Goal: Information Seeking & Learning: Find specific fact

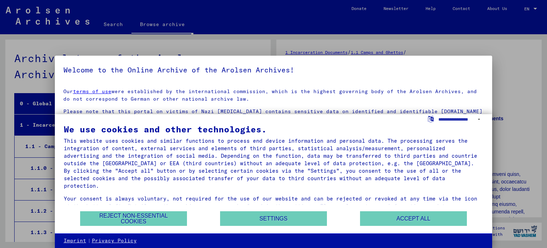
scroll to position [131, 0]
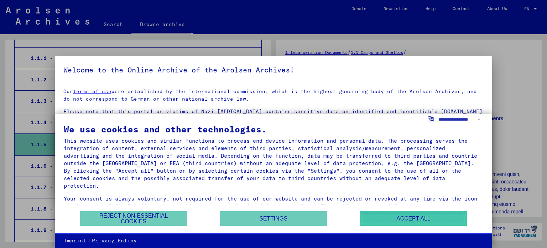
click at [446, 213] on button "Accept all" at bounding box center [413, 218] width 107 height 15
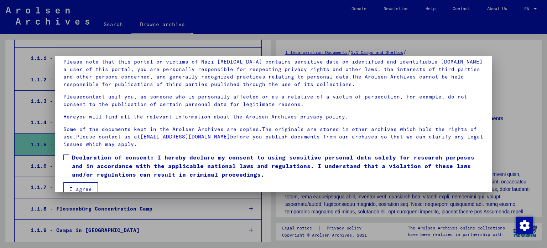
scroll to position [60, 0]
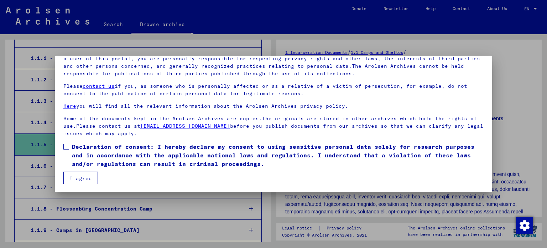
click at [131, 145] on span "Declaration of consent: I hereby declare my consent to using sensitive personal…" at bounding box center [278, 155] width 412 height 26
click at [83, 175] on button "I agree" at bounding box center [80, 178] width 35 height 14
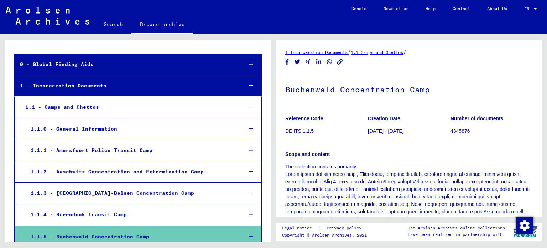
scroll to position [0, 0]
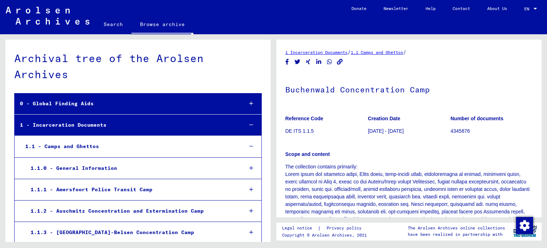
click at [104, 27] on link "Search" at bounding box center [113, 24] width 36 height 17
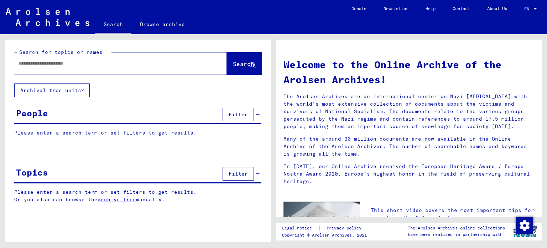
click at [125, 68] on div at bounding box center [109, 63] width 191 height 16
click at [94, 63] on input "text" at bounding box center [112, 63] width 187 height 7
type input "**********"
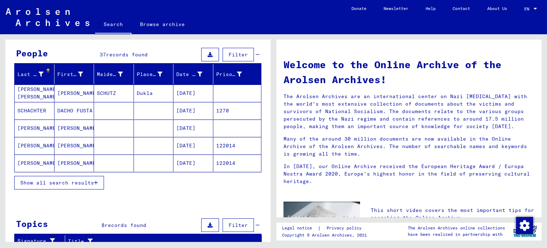
scroll to position [79, 0]
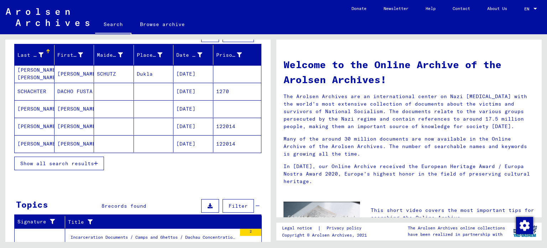
click at [72, 160] on span "Show all search results" at bounding box center [57, 163] width 74 height 6
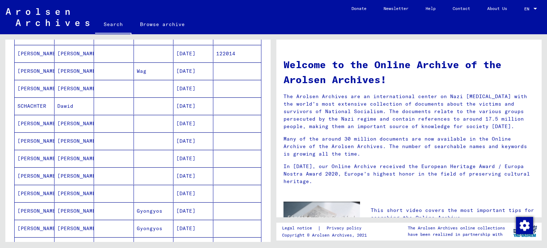
scroll to position [170, 0]
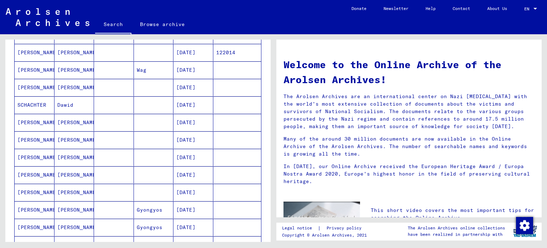
click at [201, 122] on mat-cell "[DATE]" at bounding box center [194, 122] width 40 height 17
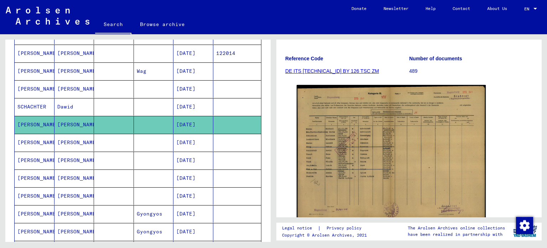
scroll to position [95, 0]
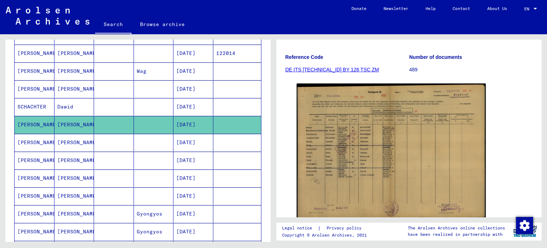
click at [234, 139] on mat-cell at bounding box center [237, 142] width 48 height 17
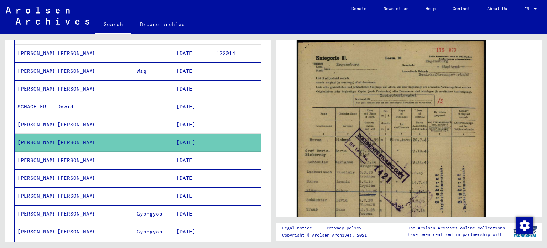
scroll to position [141, 0]
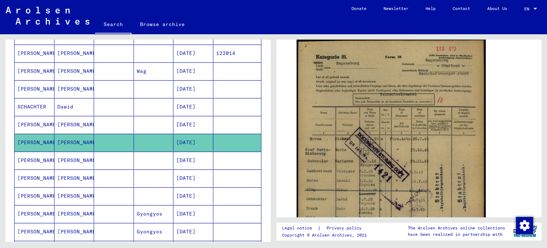
click at [220, 161] on mat-cell at bounding box center [237, 159] width 48 height 17
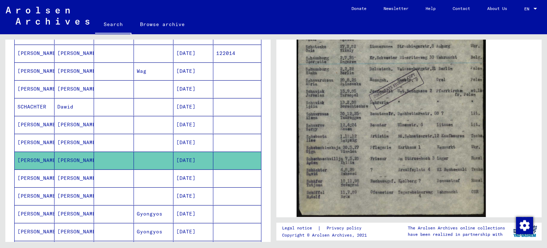
scroll to position [234, 0]
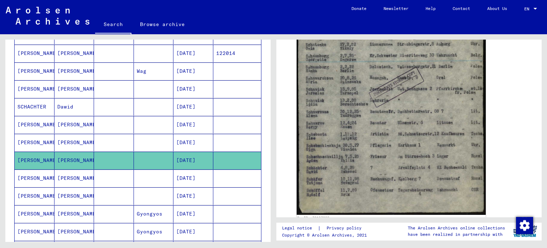
click at [222, 174] on mat-cell at bounding box center [237, 177] width 48 height 17
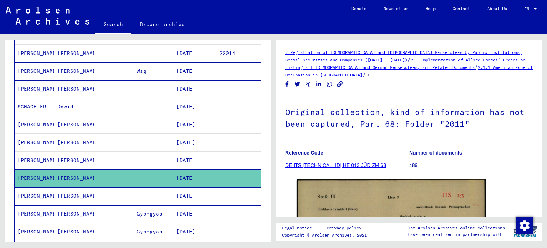
click at [207, 193] on mat-cell "[DATE]" at bounding box center [194, 195] width 40 height 17
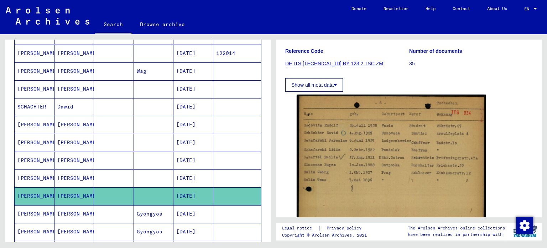
scroll to position [93, 0]
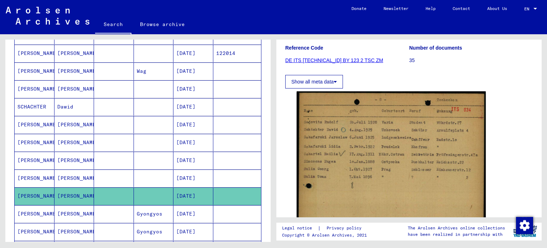
click at [217, 166] on mat-cell at bounding box center [237, 159] width 48 height 17
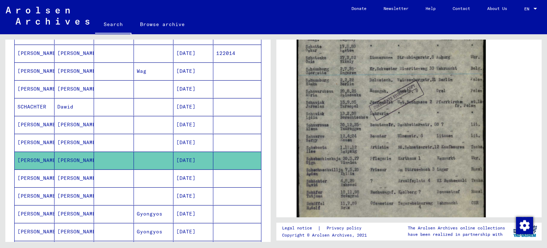
scroll to position [223, 0]
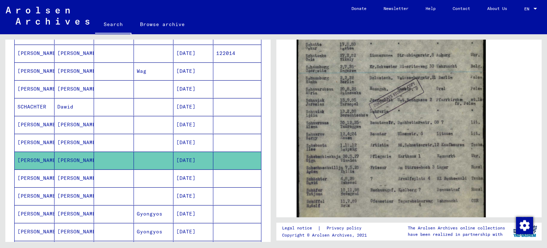
click at [202, 187] on mat-cell "[DATE]" at bounding box center [194, 195] width 40 height 17
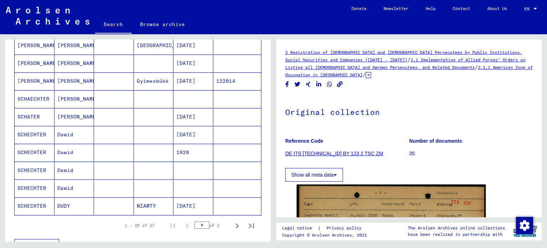
scroll to position [376, 0]
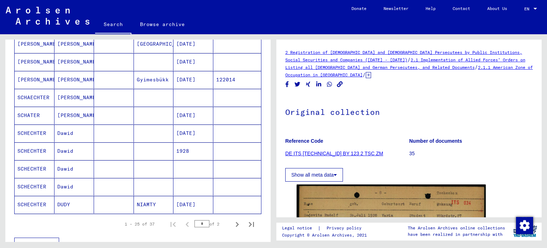
click at [213, 149] on mat-cell at bounding box center [237, 150] width 48 height 17
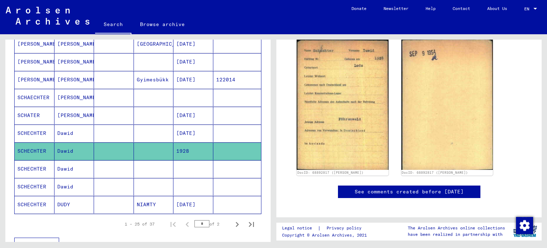
scroll to position [126, 0]
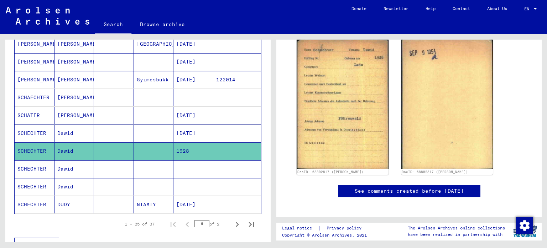
click at [244, 169] on mat-cell at bounding box center [237, 168] width 48 height 17
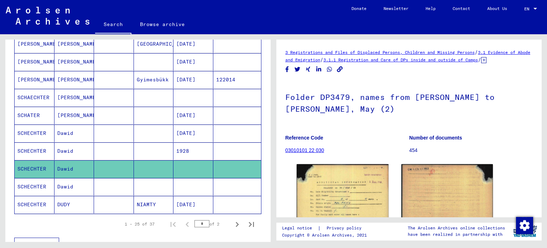
click at [213, 186] on mat-cell at bounding box center [237, 186] width 48 height 17
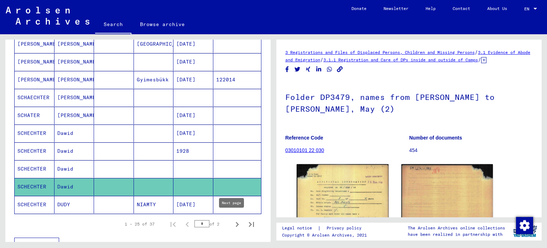
click at [232, 221] on icon "Next page" at bounding box center [237, 224] width 10 height 10
type input "*"
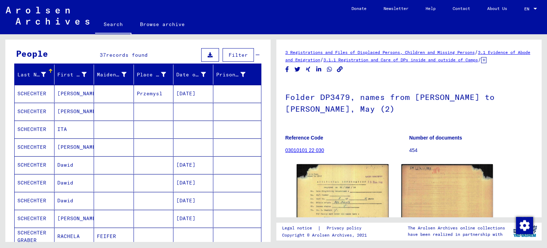
scroll to position [57, 0]
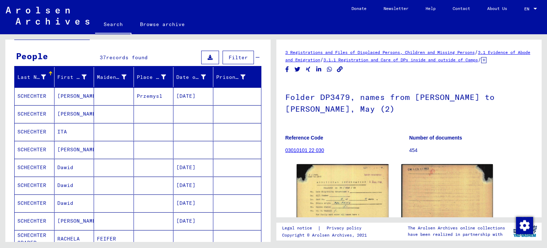
click at [115, 33] on mat-ink-bar at bounding box center [113, 33] width 36 height 1
click at [116, 31] on link "Search" at bounding box center [113, 25] width 36 height 19
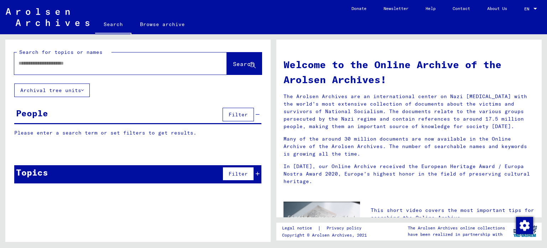
click at [95, 60] on input "text" at bounding box center [112, 63] width 187 height 7
type input "**********"
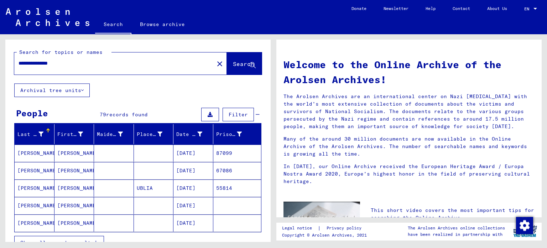
click at [140, 168] on mat-cell at bounding box center [154, 170] width 40 height 17
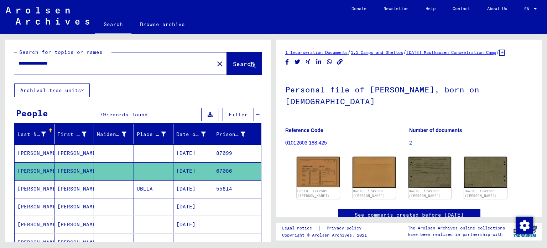
click at [144, 189] on mat-cell "UBLIA" at bounding box center [154, 188] width 40 height 17
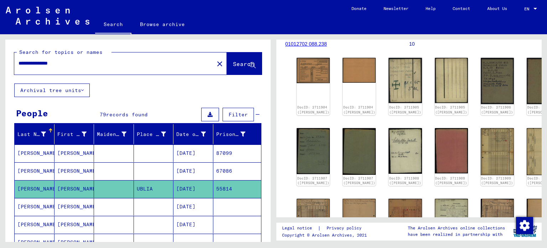
scroll to position [107, 0]
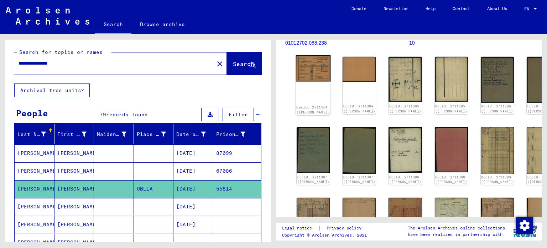
click at [310, 69] on img at bounding box center [313, 68] width 35 height 26
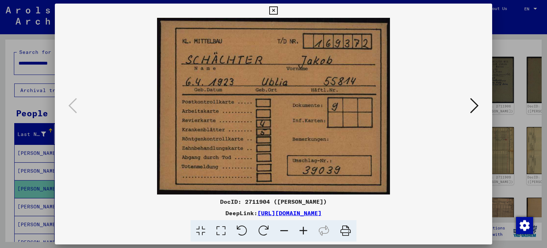
click at [478, 111] on icon at bounding box center [474, 105] width 9 height 17
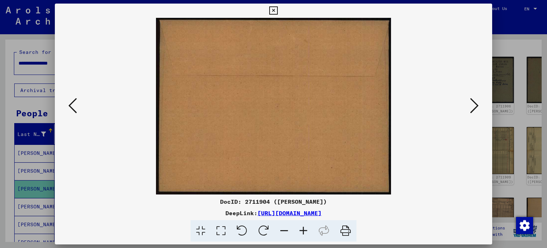
click at [471, 108] on icon at bounding box center [474, 105] width 9 height 17
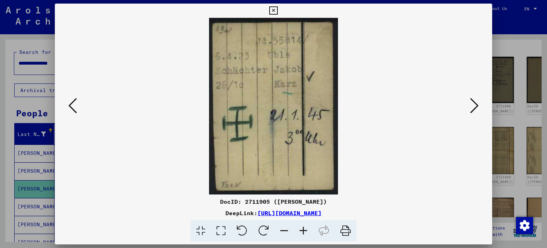
click at [471, 108] on icon at bounding box center [474, 105] width 9 height 17
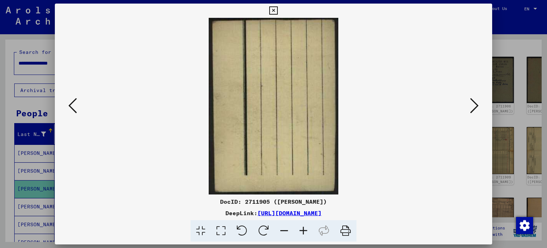
click at [470, 99] on button at bounding box center [474, 106] width 13 height 20
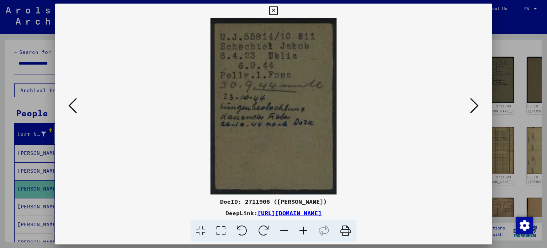
click at [476, 98] on icon at bounding box center [474, 105] width 9 height 17
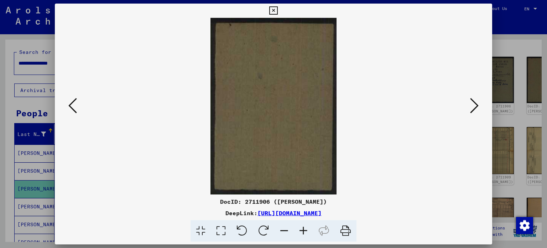
click at [476, 98] on icon at bounding box center [474, 105] width 9 height 17
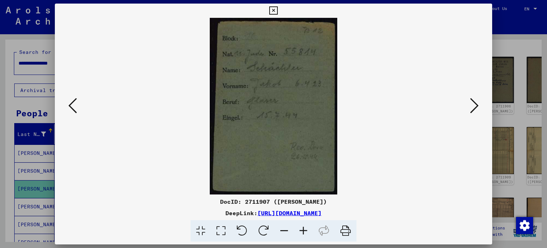
click at [476, 98] on icon at bounding box center [474, 105] width 9 height 17
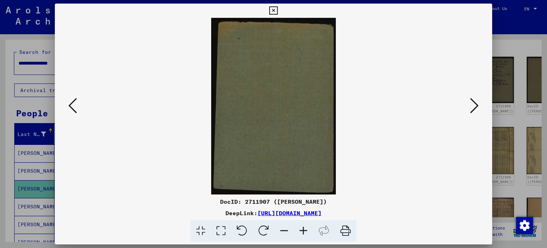
click at [476, 98] on icon at bounding box center [474, 105] width 9 height 17
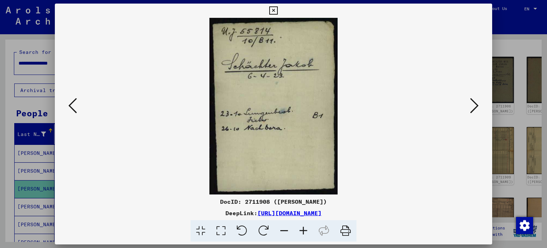
click at [476, 98] on icon at bounding box center [474, 105] width 9 height 17
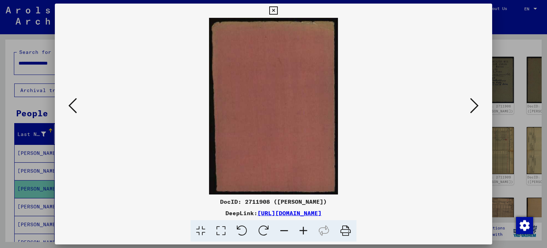
click at [476, 98] on icon at bounding box center [474, 105] width 9 height 17
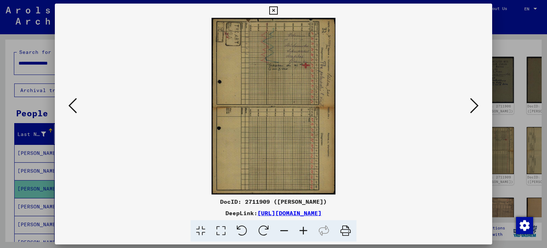
click at [476, 98] on icon at bounding box center [474, 105] width 9 height 17
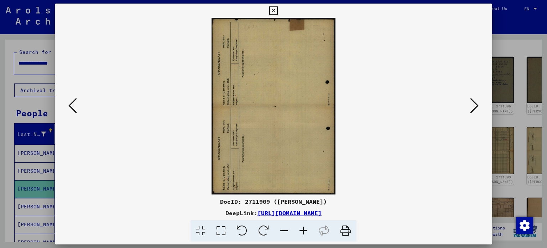
click at [476, 98] on icon at bounding box center [474, 105] width 9 height 17
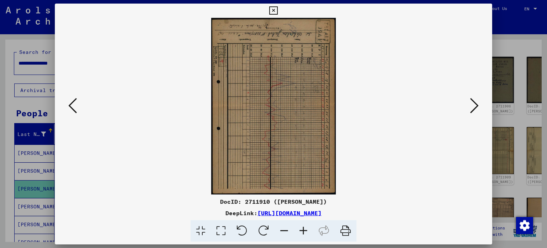
click at [476, 98] on icon at bounding box center [474, 105] width 9 height 17
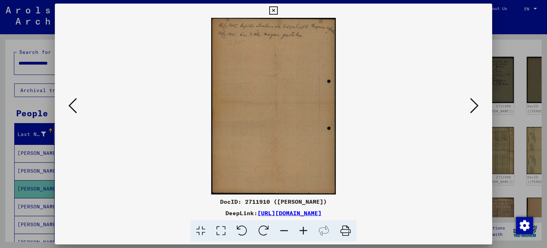
click at [476, 98] on icon at bounding box center [474, 105] width 9 height 17
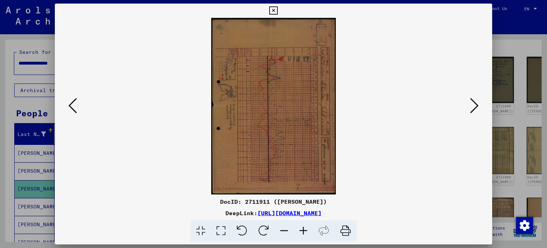
click at [476, 98] on icon at bounding box center [474, 105] width 9 height 17
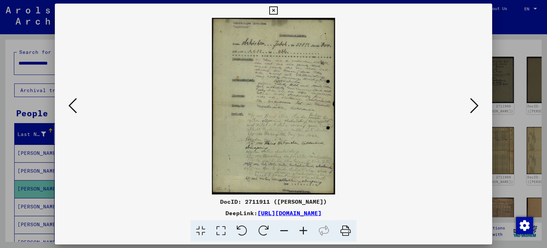
click at [476, 98] on icon at bounding box center [474, 105] width 9 height 17
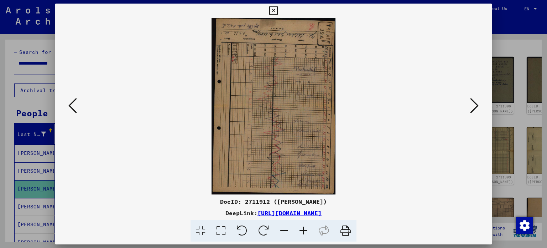
click at [476, 98] on icon at bounding box center [474, 105] width 9 height 17
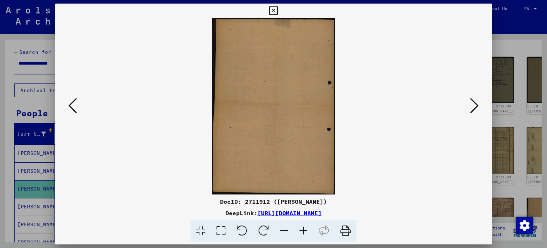
click at [476, 98] on icon at bounding box center [474, 105] width 9 height 17
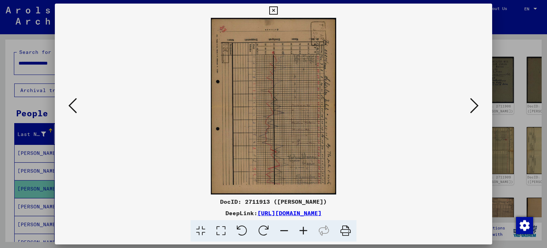
click at [476, 98] on icon at bounding box center [474, 105] width 9 height 17
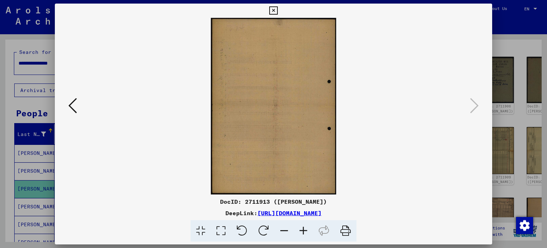
click at [72, 112] on icon at bounding box center [72, 105] width 9 height 17
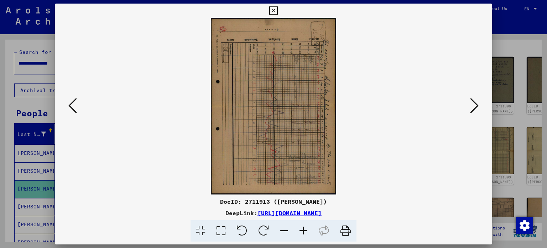
click at [72, 112] on icon at bounding box center [72, 105] width 9 height 17
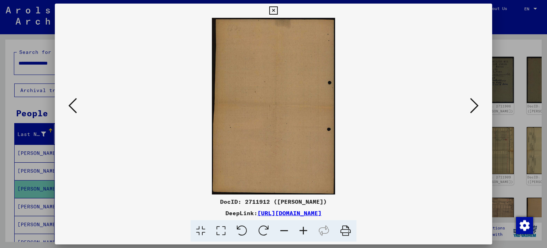
click at [72, 112] on icon at bounding box center [72, 105] width 9 height 17
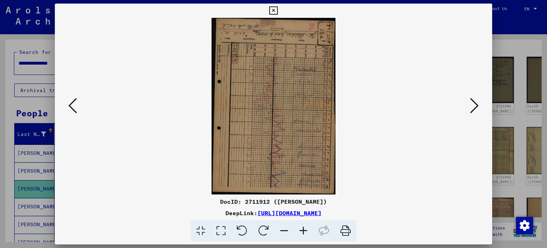
click at [72, 112] on icon at bounding box center [72, 105] width 9 height 17
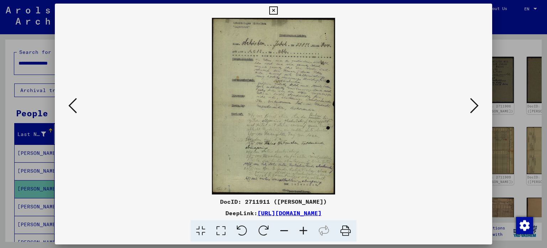
click at [72, 112] on icon at bounding box center [72, 105] width 9 height 17
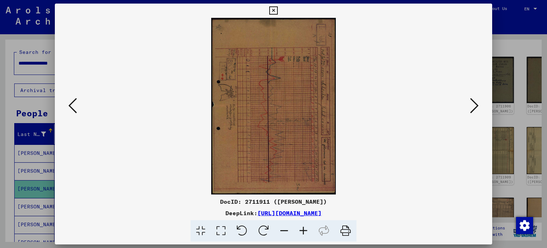
click at [72, 112] on icon at bounding box center [72, 105] width 9 height 17
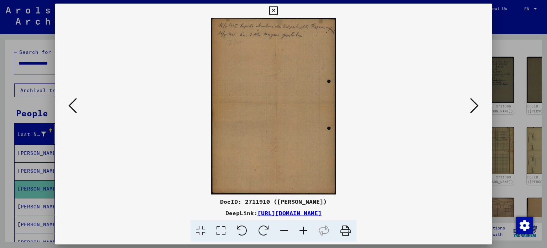
click at [72, 112] on icon at bounding box center [72, 105] width 9 height 17
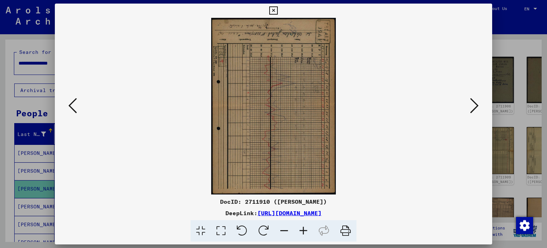
click at [72, 112] on icon at bounding box center [72, 105] width 9 height 17
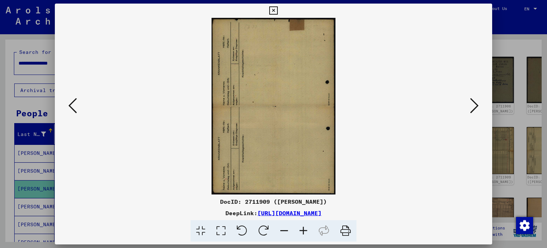
click at [72, 112] on icon at bounding box center [72, 105] width 9 height 17
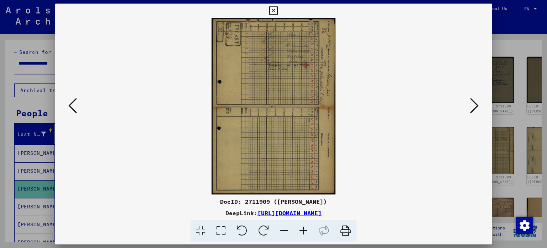
click at [72, 112] on icon at bounding box center [72, 105] width 9 height 17
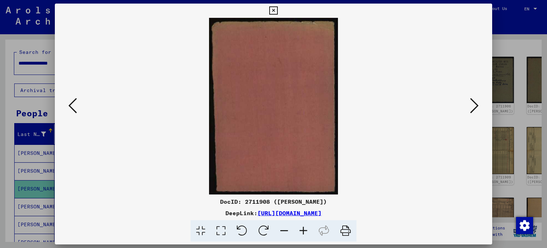
click at [72, 112] on icon at bounding box center [72, 105] width 9 height 17
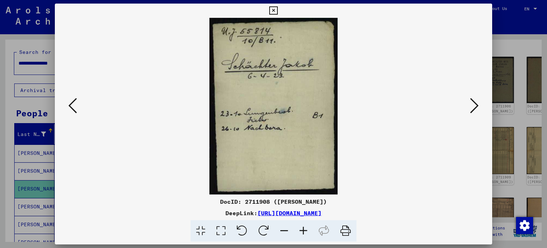
click at [72, 112] on icon at bounding box center [72, 105] width 9 height 17
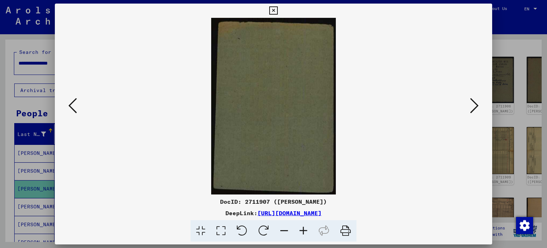
click at [72, 112] on icon at bounding box center [72, 105] width 9 height 17
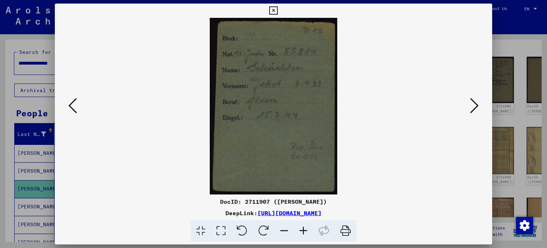
click at [72, 112] on icon at bounding box center [72, 105] width 9 height 17
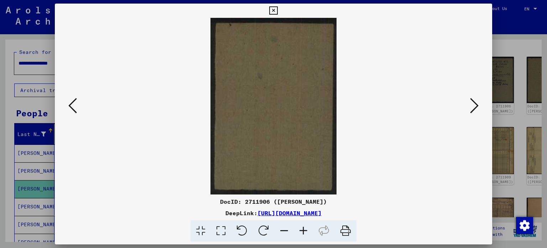
click at [72, 112] on icon at bounding box center [72, 105] width 9 height 17
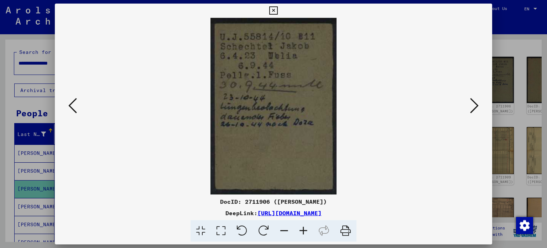
click at [72, 112] on icon at bounding box center [72, 105] width 9 height 17
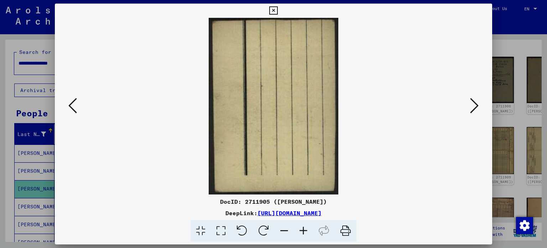
click at [72, 112] on icon at bounding box center [72, 105] width 9 height 17
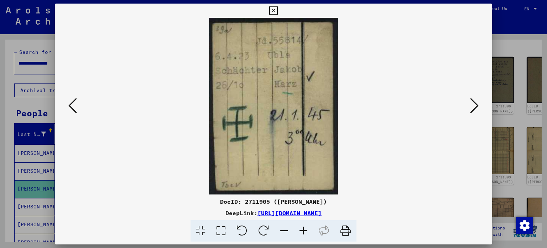
click at [72, 112] on icon at bounding box center [72, 105] width 9 height 17
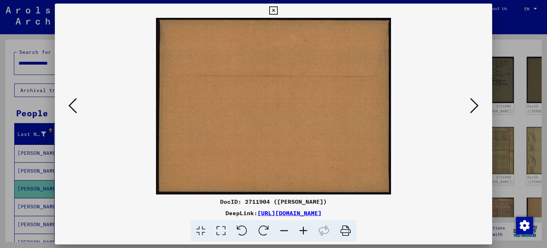
click at [72, 112] on icon at bounding box center [72, 105] width 9 height 17
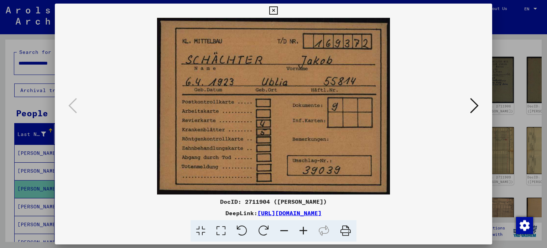
click at [469, 111] on button at bounding box center [474, 106] width 13 height 20
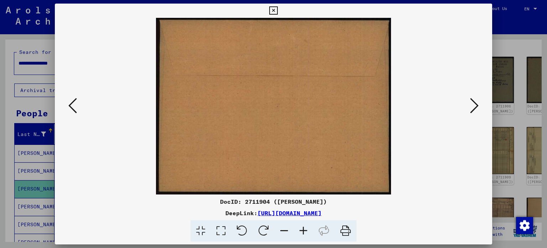
click at [481, 105] on div at bounding box center [274, 106] width 438 height 176
click at [474, 105] on icon at bounding box center [474, 105] width 9 height 17
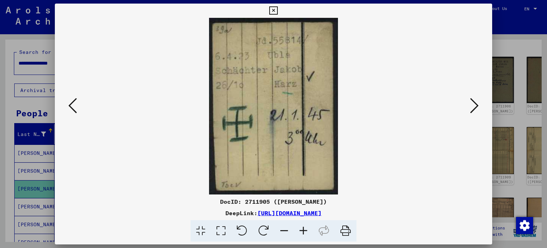
click at [474, 105] on icon at bounding box center [474, 105] width 9 height 17
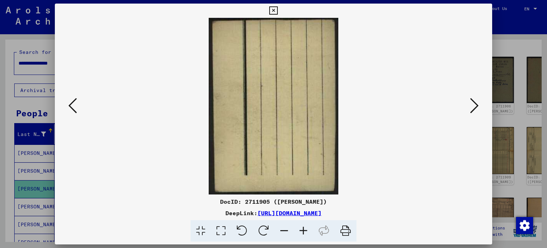
click at [75, 107] on icon at bounding box center [72, 105] width 9 height 17
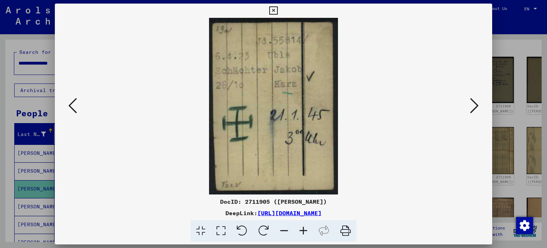
click at [468, 110] on img at bounding box center [273, 106] width 389 height 176
click at [477, 107] on icon at bounding box center [474, 105] width 9 height 17
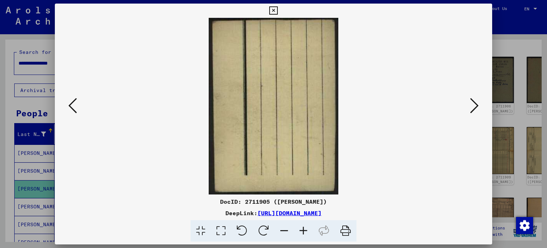
click at [64, 103] on div at bounding box center [274, 106] width 438 height 176
click at [0, 122] on div at bounding box center [273, 124] width 547 height 248
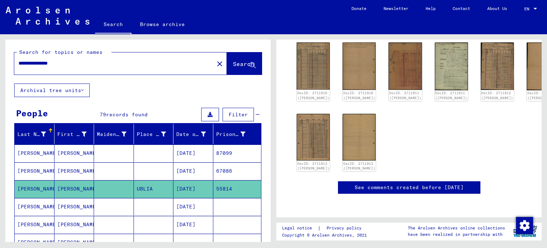
scroll to position [257, 0]
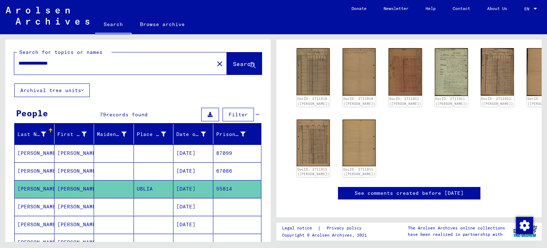
click at [213, 175] on mat-cell "67086" at bounding box center [237, 170] width 48 height 17
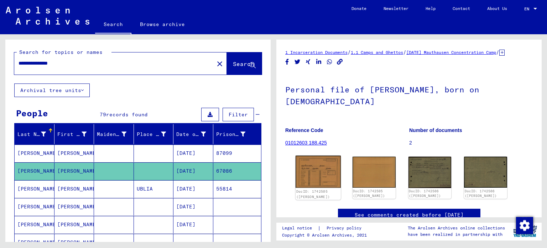
click at [316, 187] on img at bounding box center [318, 171] width 45 height 32
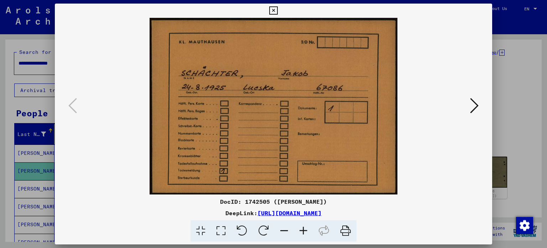
click at [471, 105] on icon at bounding box center [474, 105] width 9 height 17
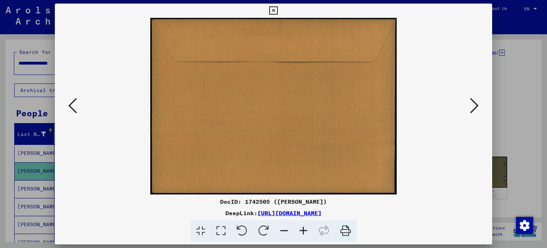
click at [471, 105] on icon at bounding box center [474, 105] width 9 height 17
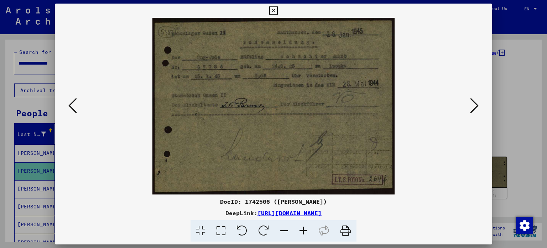
click at [471, 105] on icon at bounding box center [474, 105] width 9 height 17
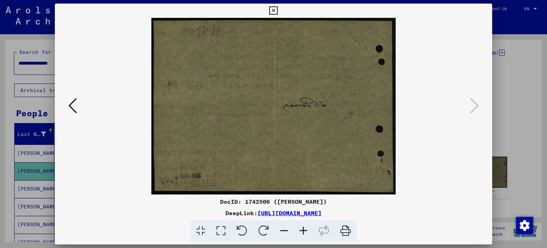
click at [516, 46] on div at bounding box center [273, 124] width 547 height 248
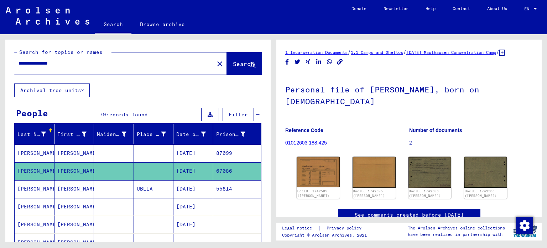
click at [213, 202] on mat-cell at bounding box center [237, 206] width 48 height 17
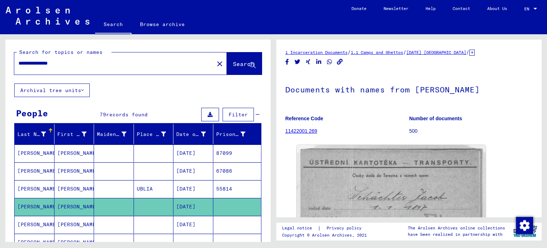
click at [222, 191] on mat-cell "55814" at bounding box center [237, 188] width 48 height 17
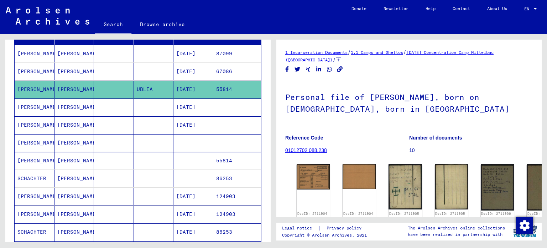
scroll to position [101, 0]
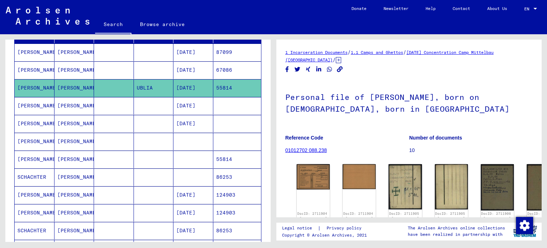
click at [388, 179] on img at bounding box center [405, 186] width 35 height 48
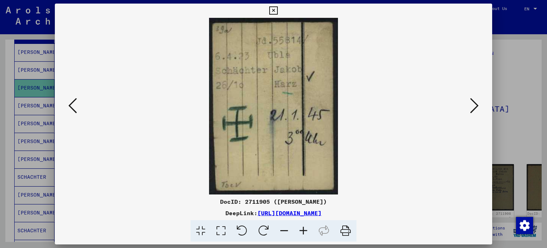
click at [459, 109] on img at bounding box center [273, 106] width 389 height 176
click at [468, 106] on button at bounding box center [474, 106] width 13 height 20
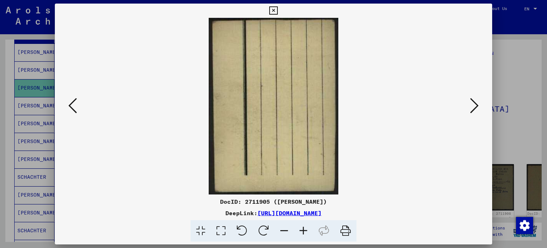
click at [468, 106] on button at bounding box center [474, 106] width 13 height 20
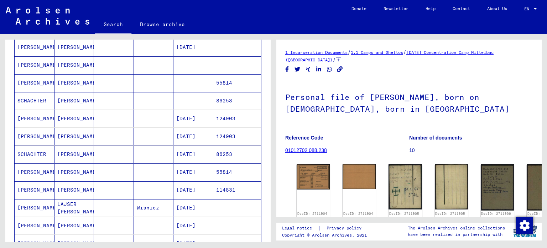
scroll to position [178, 0]
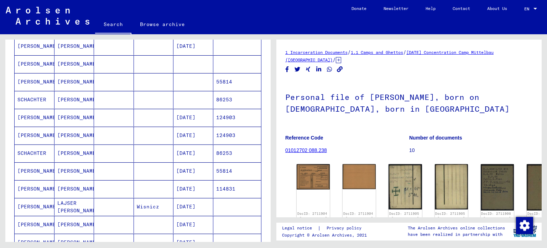
click at [230, 170] on mat-cell "55814" at bounding box center [237, 170] width 48 height 17
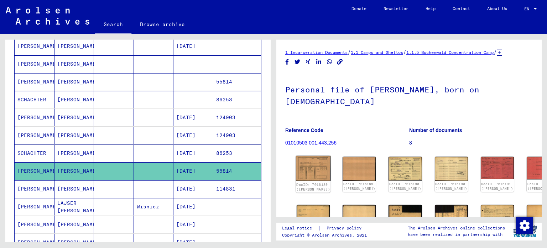
click at [315, 178] on img at bounding box center [313, 168] width 35 height 25
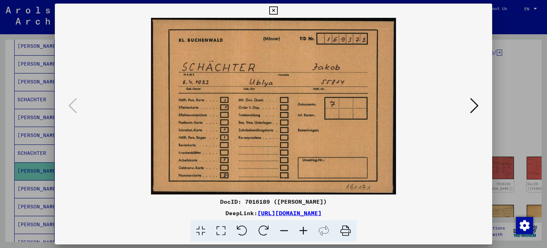
click at [475, 107] on icon at bounding box center [474, 105] width 9 height 17
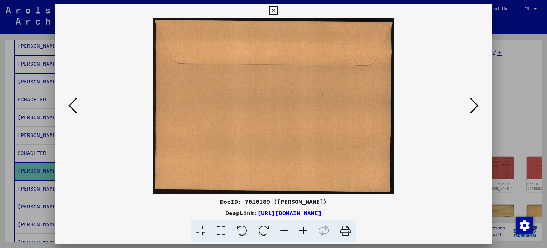
click at [475, 107] on icon at bounding box center [474, 105] width 9 height 17
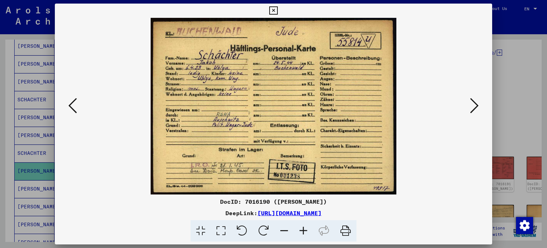
click at [475, 107] on icon at bounding box center [474, 105] width 9 height 17
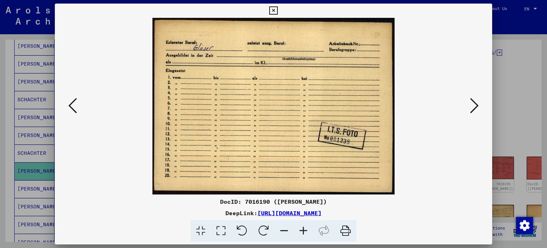
click at [475, 107] on icon at bounding box center [474, 105] width 9 height 17
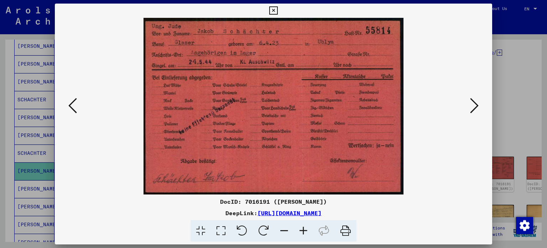
click at [479, 105] on icon at bounding box center [474, 105] width 9 height 17
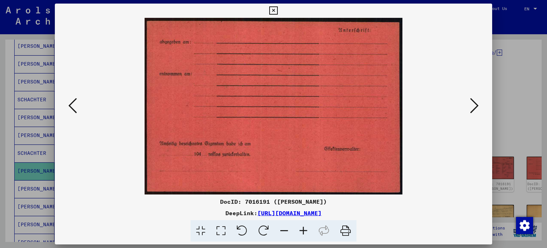
click at [479, 105] on icon at bounding box center [474, 105] width 9 height 17
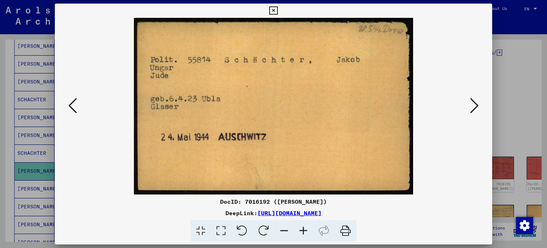
click at [479, 105] on icon at bounding box center [474, 105] width 9 height 17
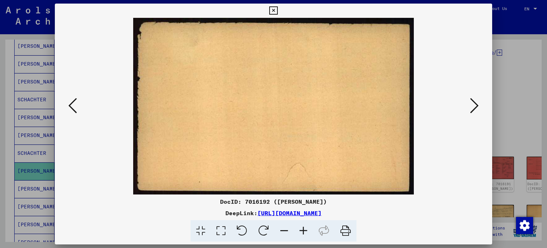
click at [479, 105] on icon at bounding box center [474, 105] width 9 height 17
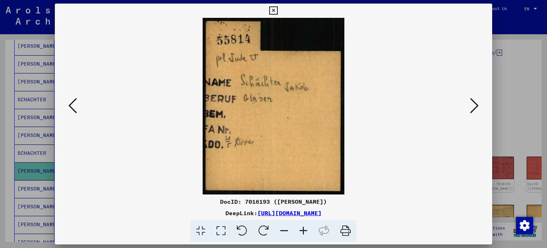
click at [479, 105] on icon at bounding box center [474, 105] width 9 height 17
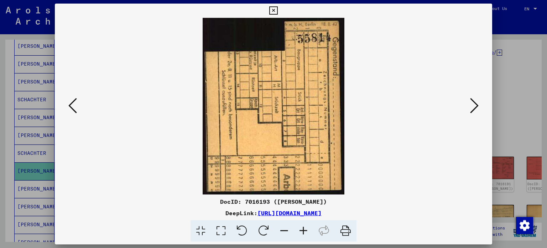
click at [479, 105] on icon at bounding box center [474, 105] width 9 height 17
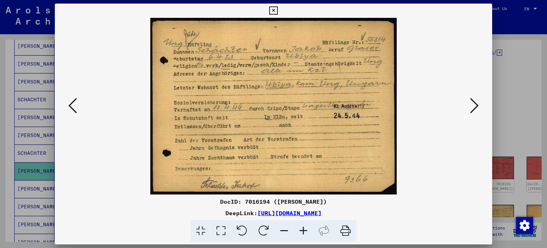
click at [479, 105] on icon at bounding box center [474, 105] width 9 height 17
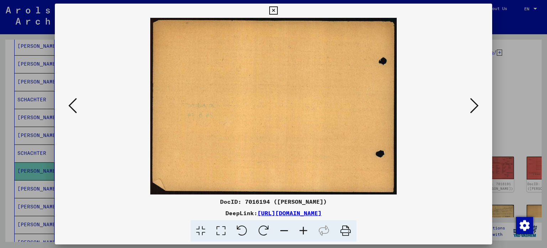
click at [479, 105] on icon at bounding box center [474, 105] width 9 height 17
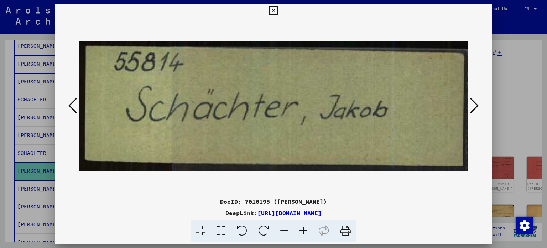
click at [479, 105] on icon at bounding box center [474, 105] width 9 height 17
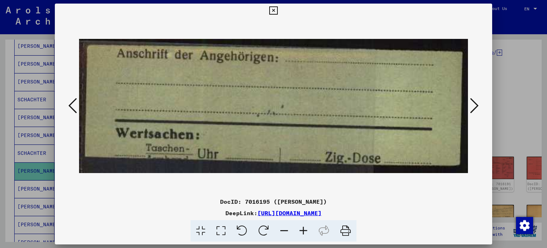
click at [479, 105] on icon at bounding box center [474, 105] width 9 height 17
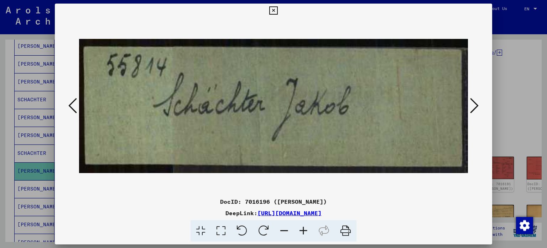
click at [479, 105] on icon at bounding box center [474, 105] width 9 height 17
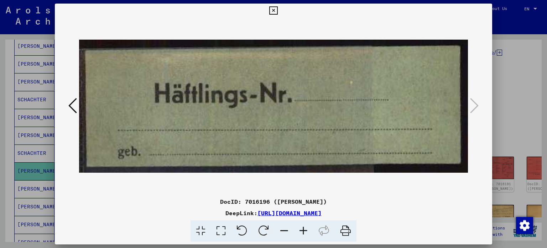
click at [71, 107] on icon at bounding box center [72, 105] width 9 height 17
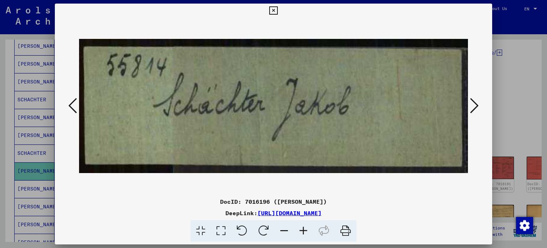
click at [71, 107] on icon at bounding box center [72, 105] width 9 height 17
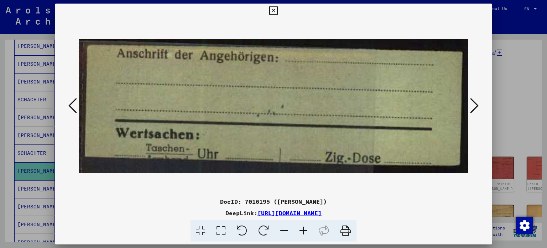
click at [71, 107] on icon at bounding box center [72, 105] width 9 height 17
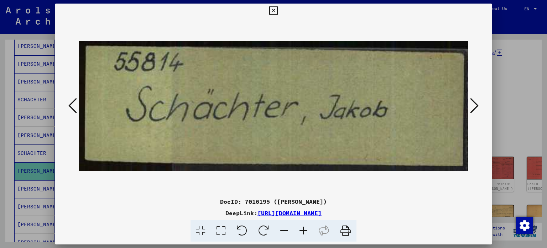
click at [71, 107] on icon at bounding box center [72, 105] width 9 height 17
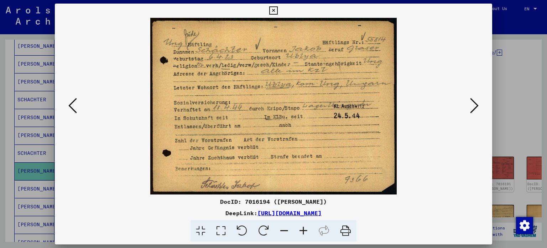
click at [71, 107] on icon at bounding box center [72, 105] width 9 height 17
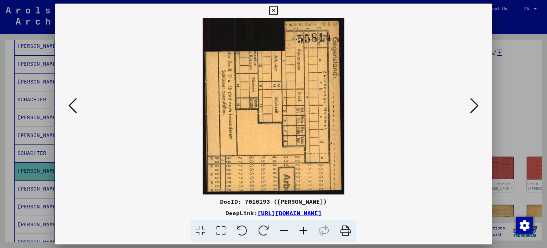
click at [71, 107] on icon at bounding box center [72, 105] width 9 height 17
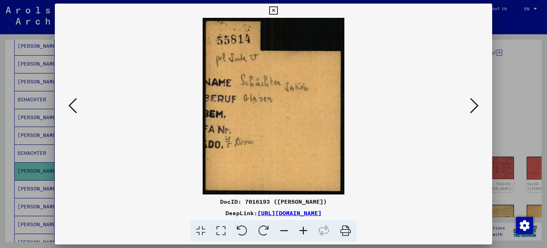
click at [71, 107] on icon at bounding box center [72, 105] width 9 height 17
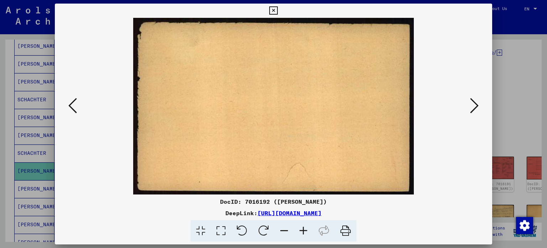
click at [71, 107] on icon at bounding box center [72, 105] width 9 height 17
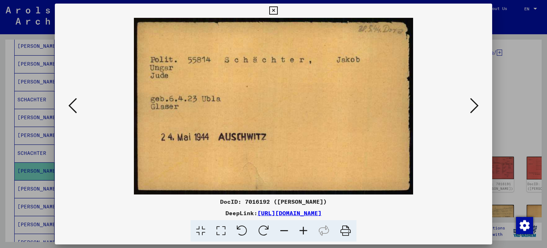
click at [71, 107] on icon at bounding box center [72, 105] width 9 height 17
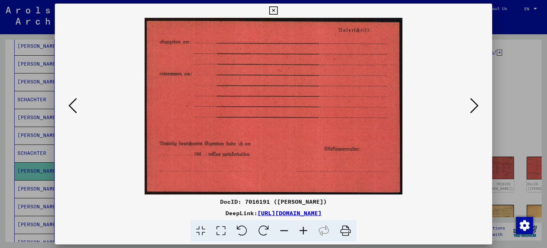
click at [71, 107] on icon at bounding box center [72, 105] width 9 height 17
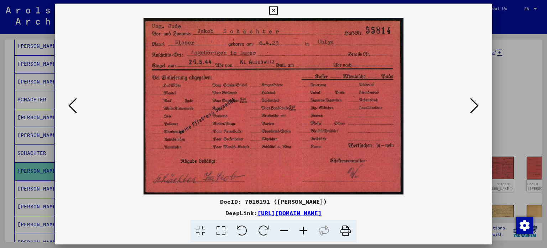
click at [71, 107] on icon at bounding box center [72, 105] width 9 height 17
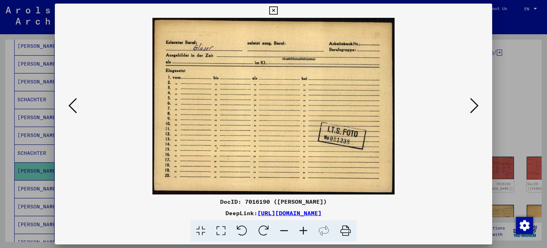
click at [477, 109] on icon at bounding box center [474, 105] width 9 height 17
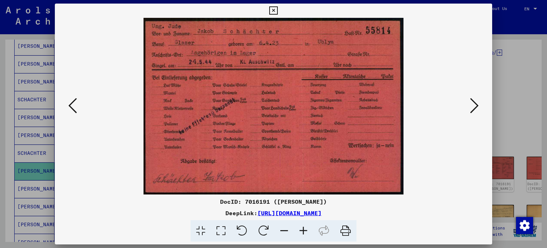
click at [80, 103] on img at bounding box center [273, 106] width 389 height 176
click at [76, 106] on icon at bounding box center [72, 105] width 9 height 17
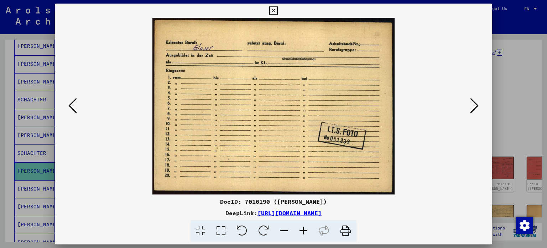
click at [76, 106] on icon at bounding box center [72, 105] width 9 height 17
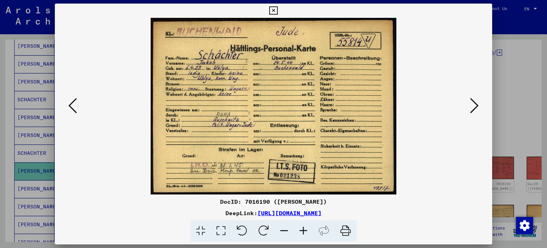
click at [76, 106] on icon at bounding box center [72, 105] width 9 height 17
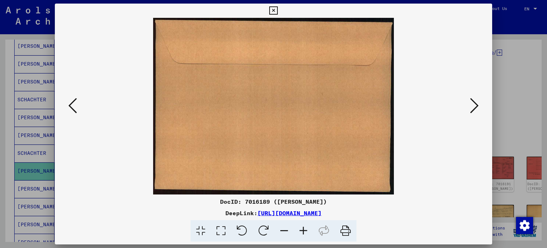
click at [474, 109] on icon at bounding box center [474, 105] width 9 height 17
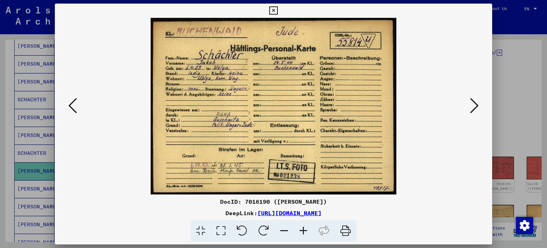
click at [518, 54] on div at bounding box center [273, 124] width 547 height 248
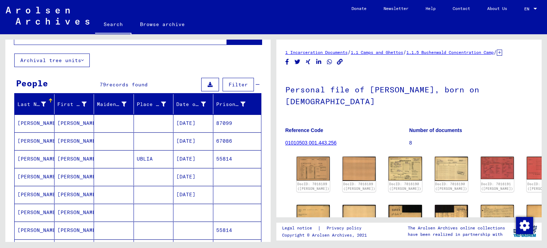
scroll to position [34, 0]
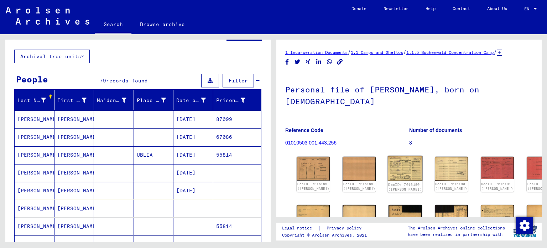
click at [399, 174] on img at bounding box center [405, 168] width 35 height 25
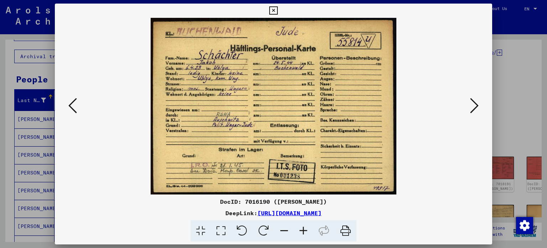
click at [452, 105] on img at bounding box center [273, 106] width 389 height 176
click at [469, 104] on button at bounding box center [474, 106] width 13 height 20
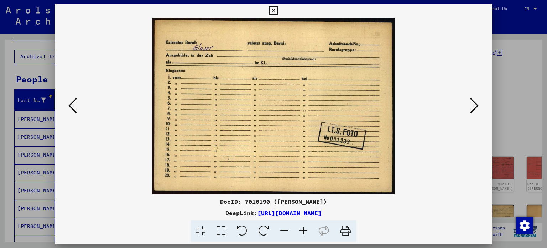
click at [469, 104] on button at bounding box center [474, 106] width 13 height 20
